Goal: Task Accomplishment & Management: Manage account settings

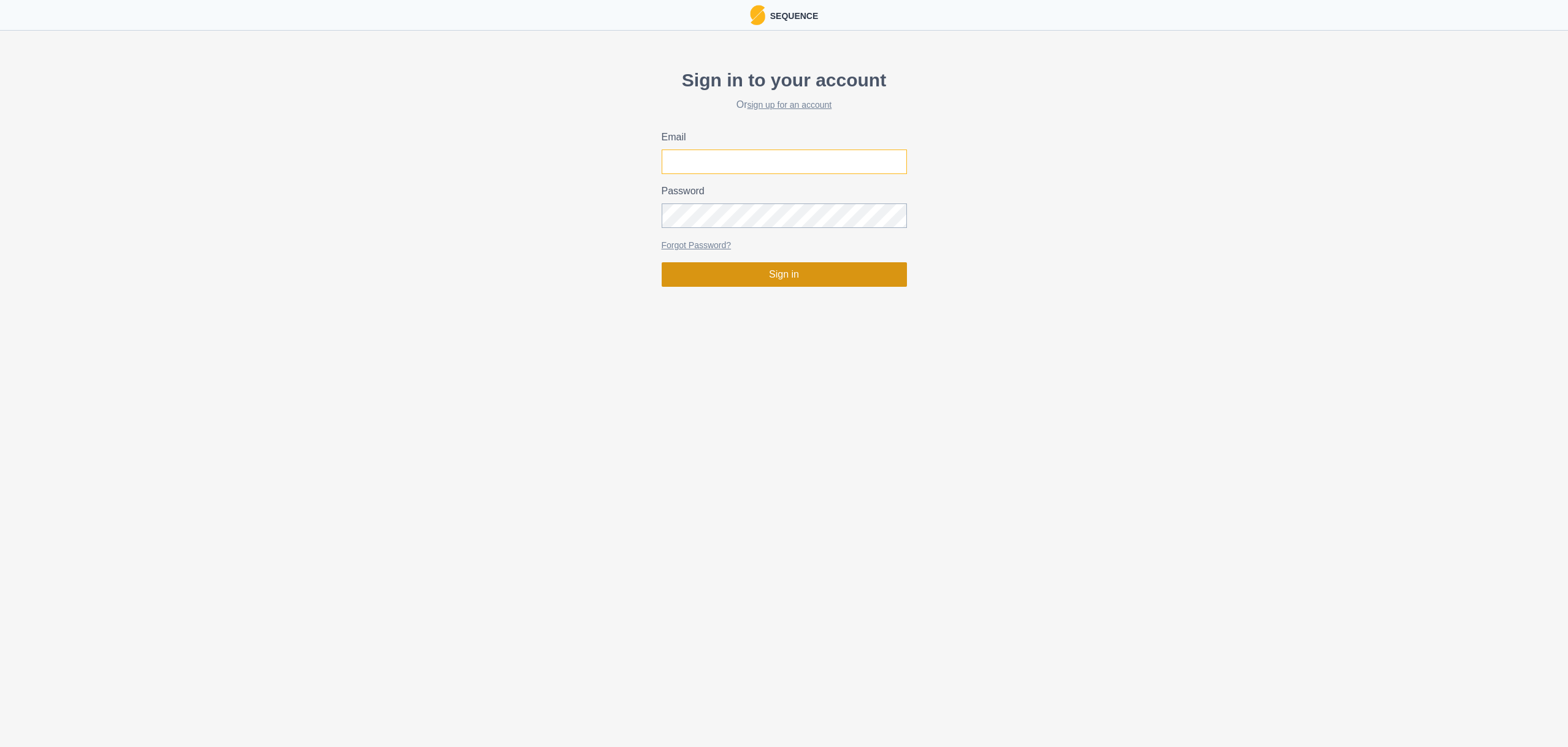
type input "[EMAIL_ADDRESS][DOMAIN_NAME]"
click at [768, 277] on button "Sign in" at bounding box center [784, 275] width 245 height 25
type input "[EMAIL_ADDRESS][DOMAIN_NAME]"
click at [806, 271] on button "Sign in" at bounding box center [784, 274] width 245 height 25
